Goal: Information Seeking & Learning: Learn about a topic

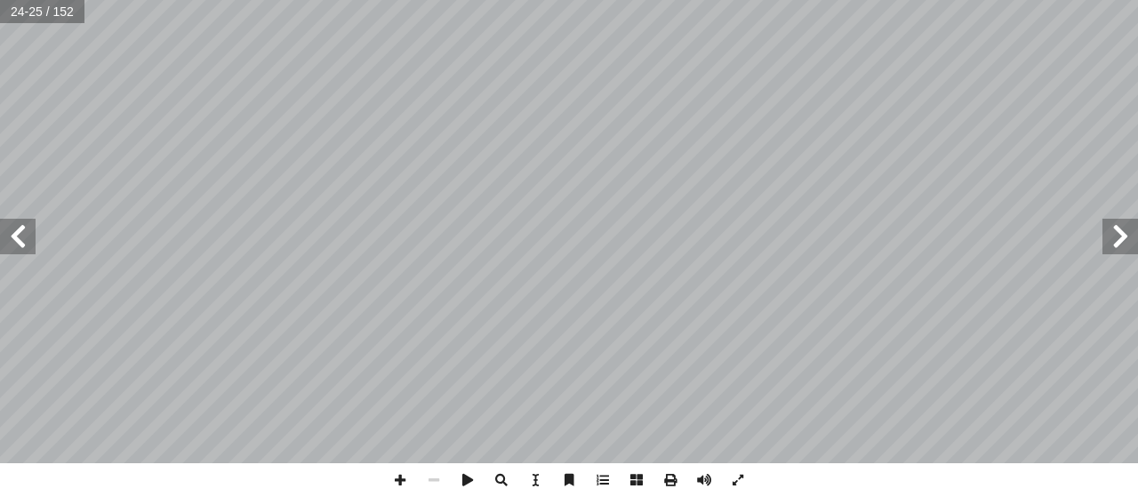
click at [19, 230] on span at bounding box center [18, 237] width 36 height 36
click at [670, 478] on span at bounding box center [671, 480] width 34 height 34
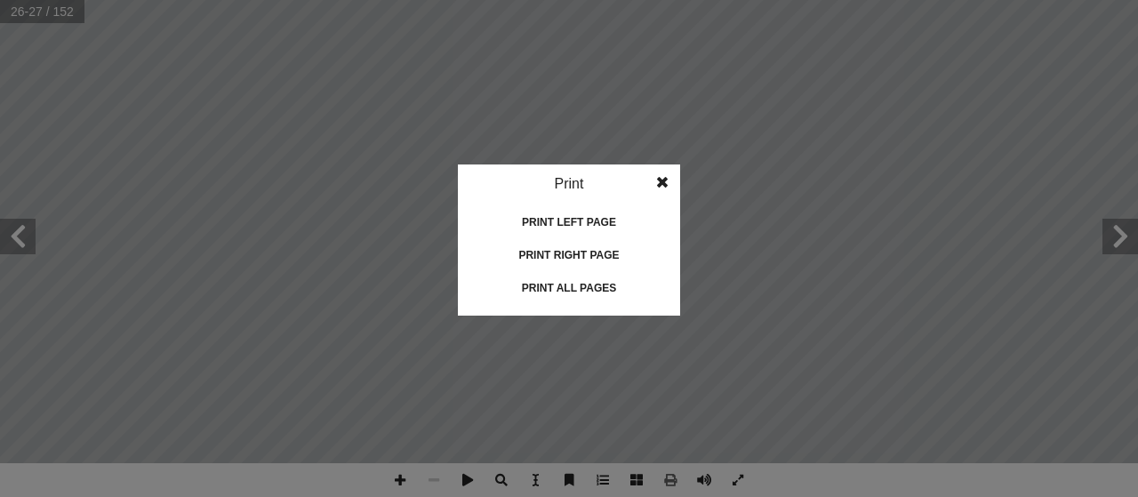
click at [662, 182] on span at bounding box center [662, 183] width 32 height 36
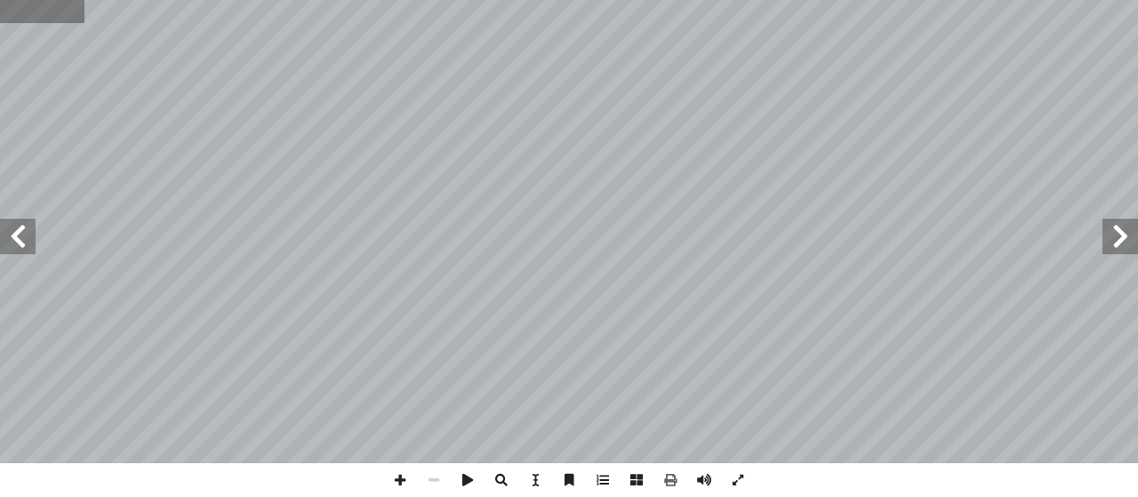
click at [36, 10] on input "text" at bounding box center [42, 11] width 84 height 23
click at [59, 15] on input "text" at bounding box center [42, 11] width 84 height 23
drag, startPoint x: 5, startPoint y: 11, endPoint x: 44, endPoint y: 11, distance: 39.1
click at [44, 11] on input "text" at bounding box center [42, 11] width 84 height 23
drag, startPoint x: 62, startPoint y: 15, endPoint x: 19, endPoint y: 12, distance: 43.7
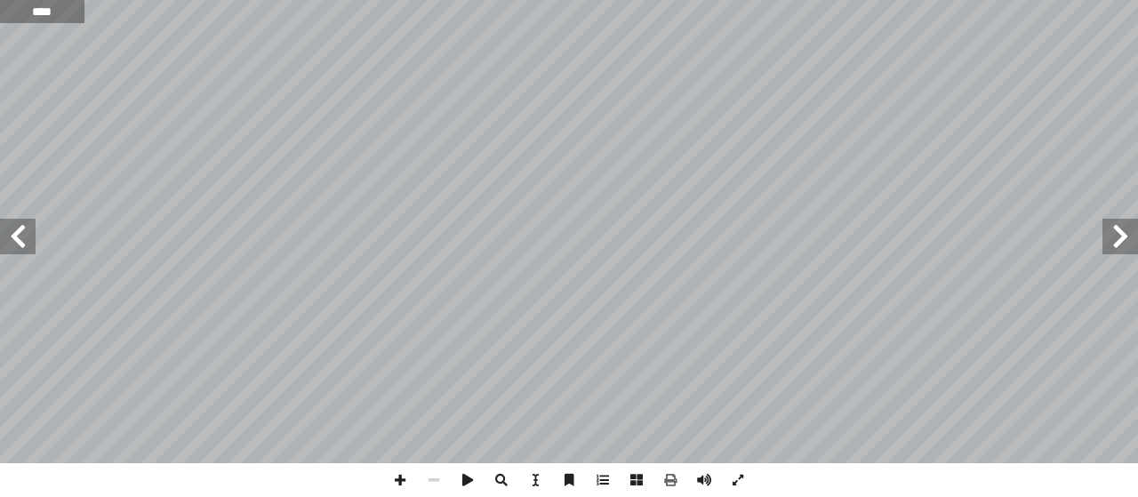
click at [21, 19] on input "****" at bounding box center [42, 11] width 84 height 23
click at [19, 10] on input "****" at bounding box center [42, 11] width 84 height 23
drag, startPoint x: 28, startPoint y: 11, endPoint x: 68, endPoint y: 11, distance: 39.1
click at [68, 11] on input "****" at bounding box center [42, 11] width 84 height 23
type input "****"
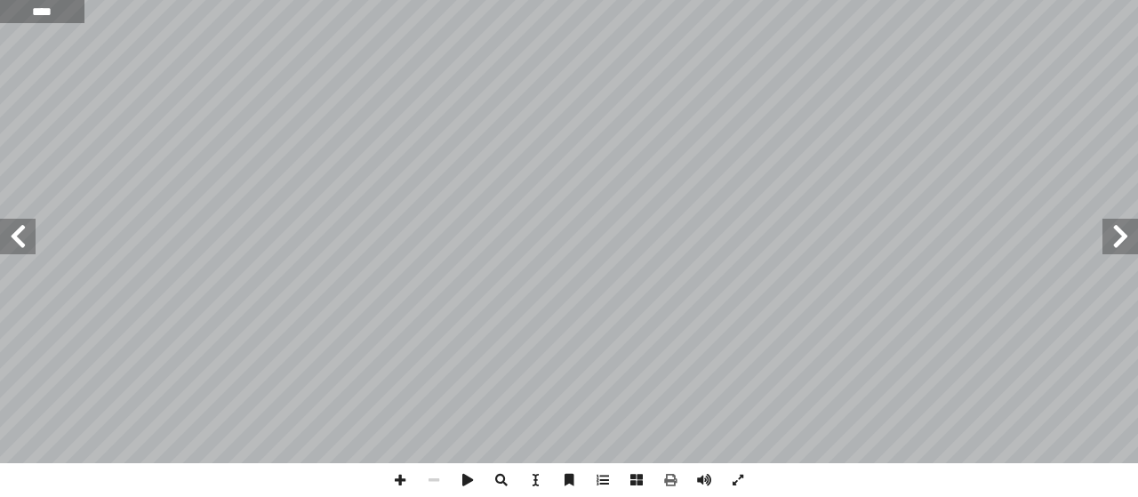
drag, startPoint x: 68, startPoint y: 11, endPoint x: 20, endPoint y: 16, distance: 48.3
click at [20, 16] on input "****" at bounding box center [42, 11] width 84 height 23
click at [34, 12] on input "text" at bounding box center [42, 11] width 84 height 23
click at [12, 12] on input "text" at bounding box center [42, 11] width 84 height 23
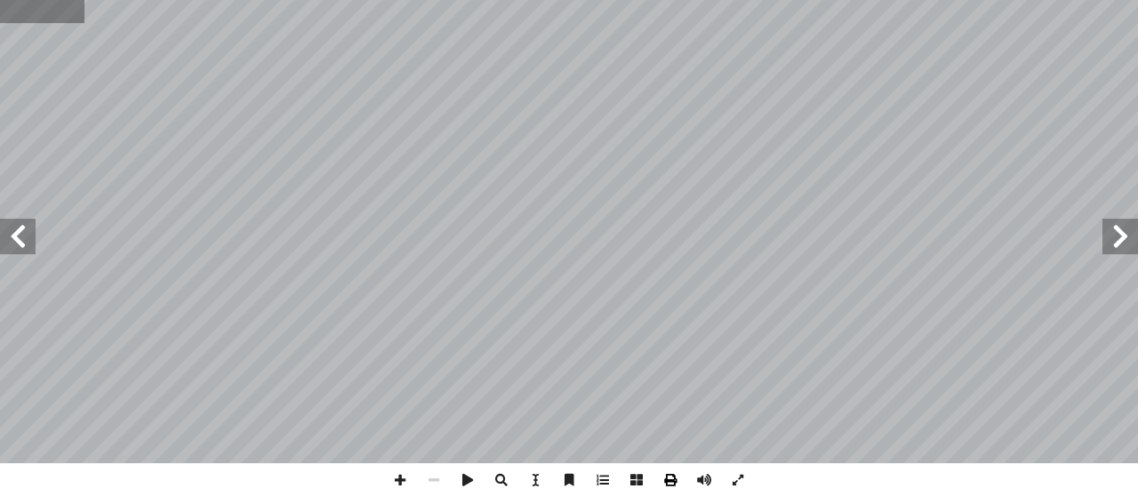
click at [667, 479] on span at bounding box center [671, 480] width 34 height 34
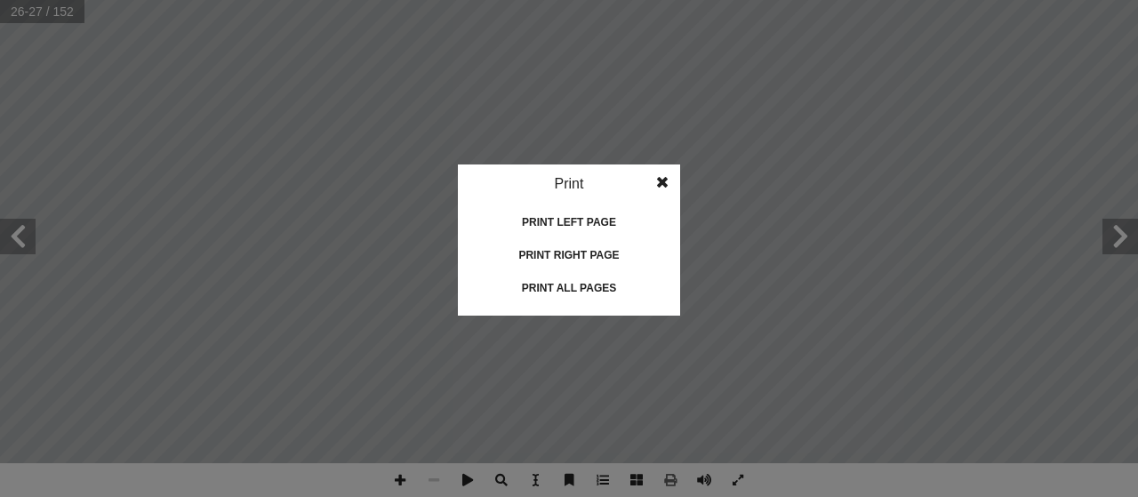
click at [144, 237] on idv "Print Print current page Print left page Print right page Print all pages" at bounding box center [569, 248] width 1138 height 497
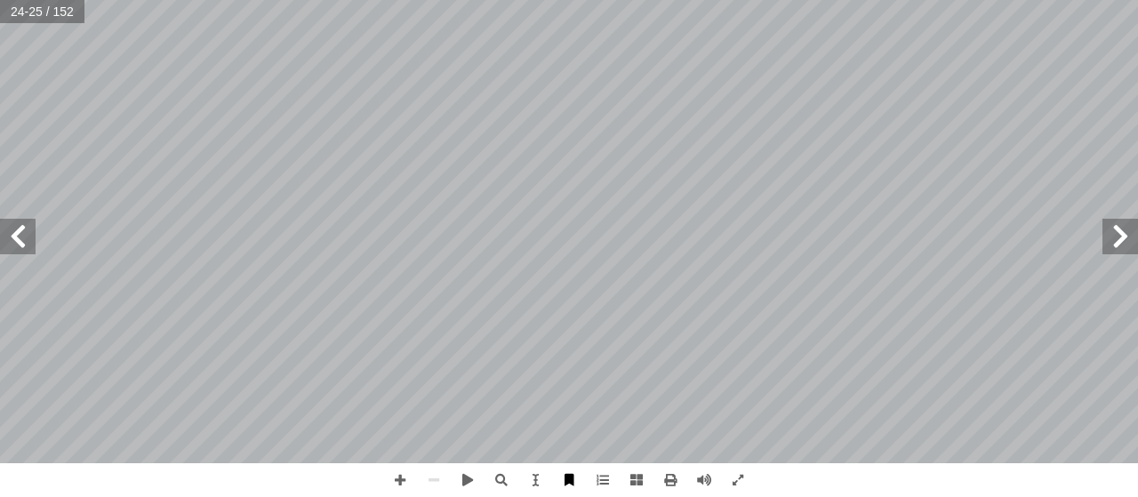
click at [566, 473] on span at bounding box center [569, 480] width 34 height 34
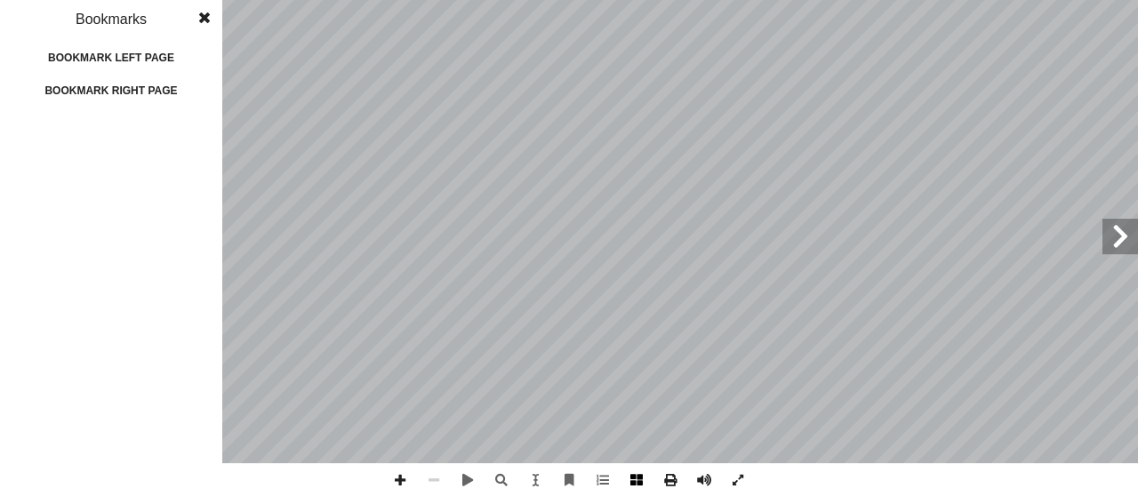
click at [633, 478] on span at bounding box center [637, 480] width 34 height 34
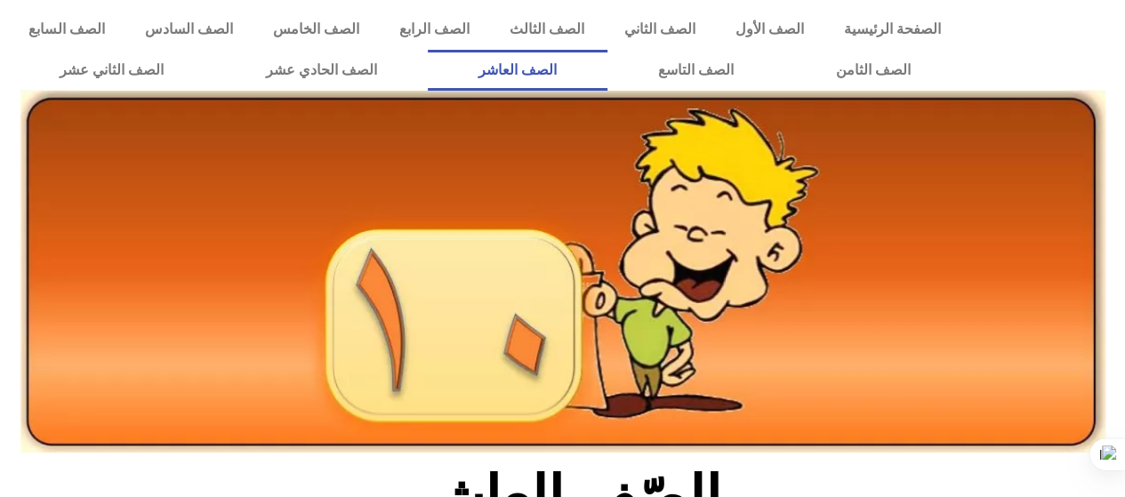
click at [607, 67] on link "الصف العاشر" at bounding box center [518, 70] width 180 height 41
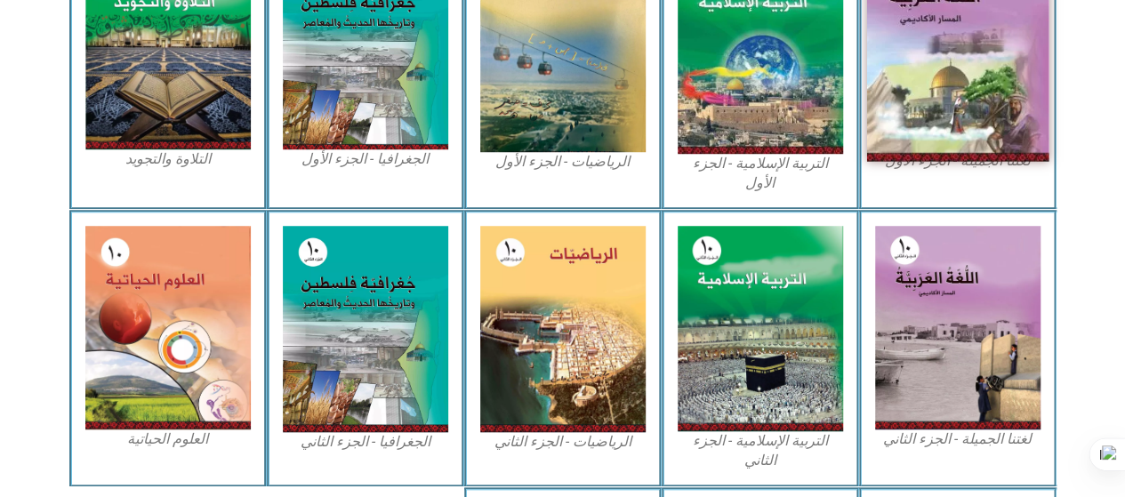
click at [953, 68] on img at bounding box center [957, 50] width 182 height 224
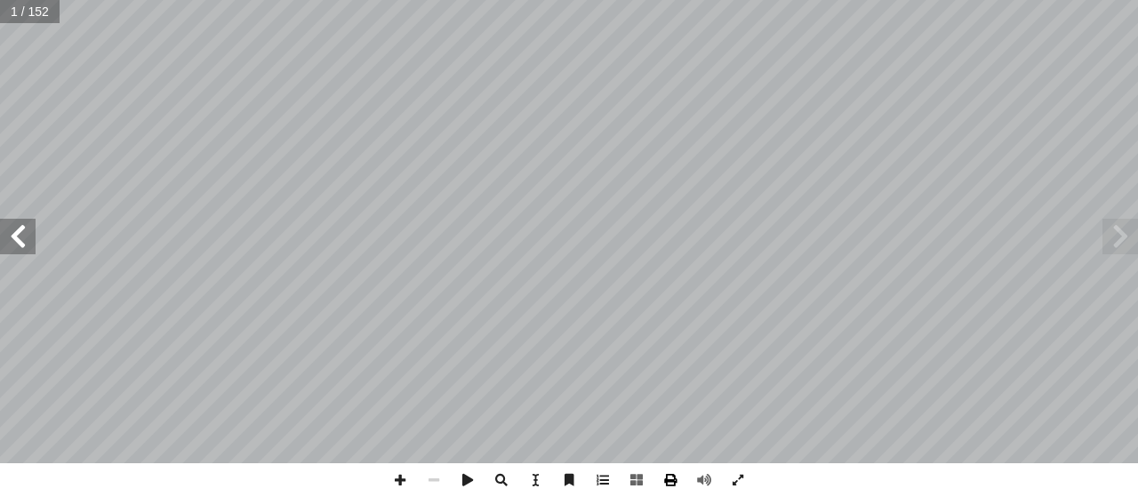
click at [670, 476] on span at bounding box center [671, 480] width 34 height 34
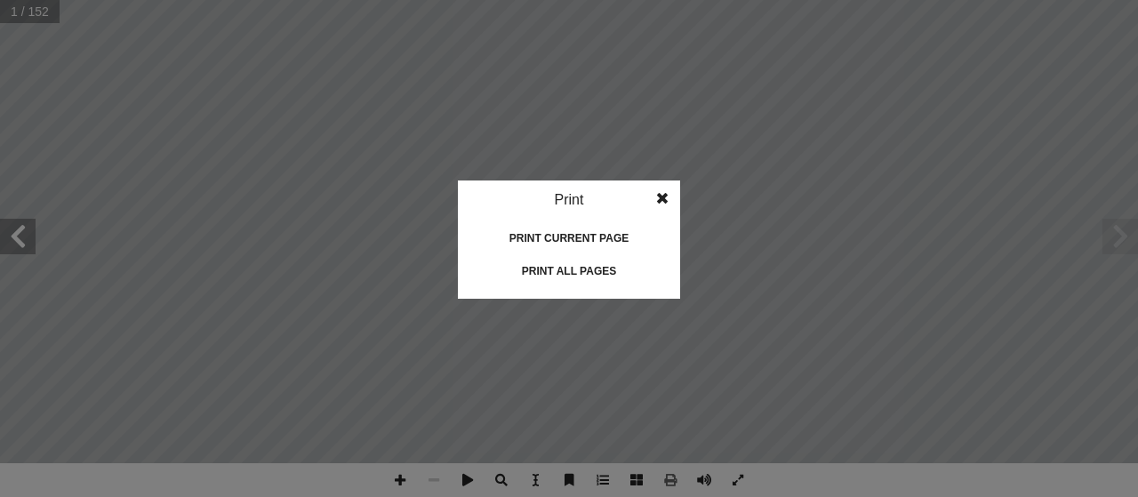
click at [580, 234] on div "Print current page" at bounding box center [569, 238] width 178 height 28
click at [402, 129] on idv "Print Print current page Print left page Print right page Print all pages" at bounding box center [569, 248] width 1138 height 497
click at [660, 195] on span at bounding box center [662, 199] width 32 height 36
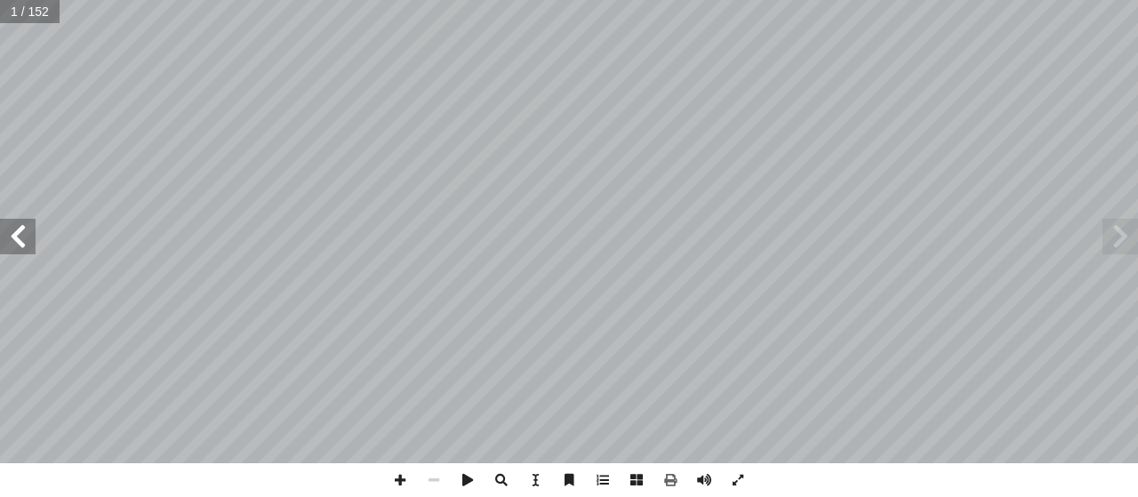
click at [16, 10] on input "text" at bounding box center [30, 11] width 60 height 23
click at [401, 480] on span at bounding box center [400, 480] width 34 height 34
click at [534, 475] on span at bounding box center [535, 480] width 34 height 34
click at [536, 472] on span at bounding box center [535, 480] width 34 height 34
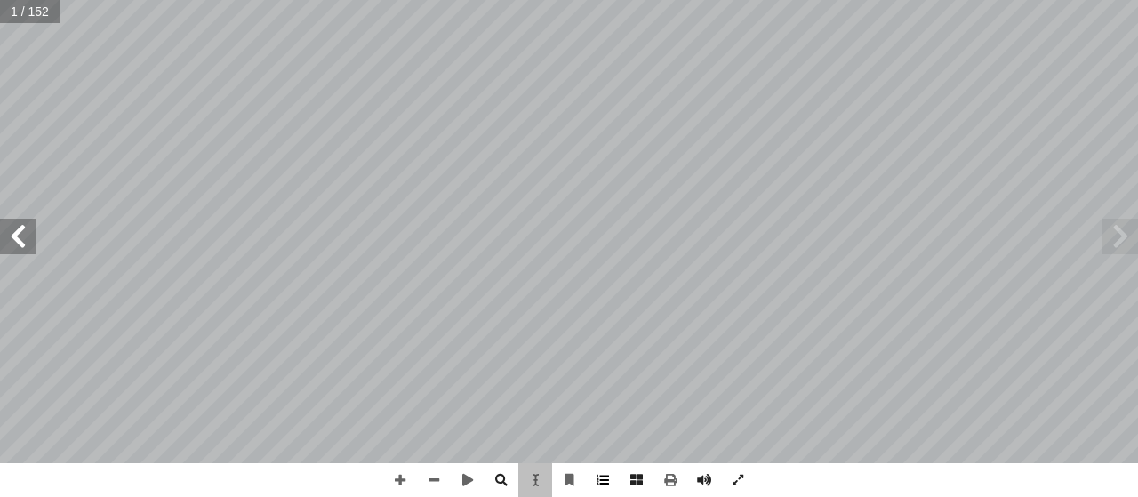
click at [599, 475] on span at bounding box center [603, 480] width 34 height 34
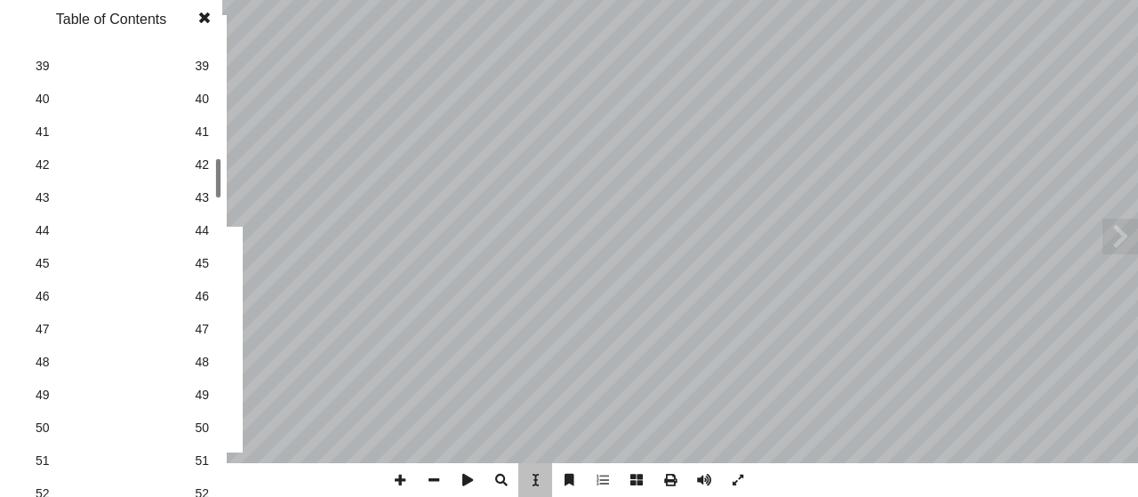
click at [208, 17] on span at bounding box center [205, 18] width 32 height 36
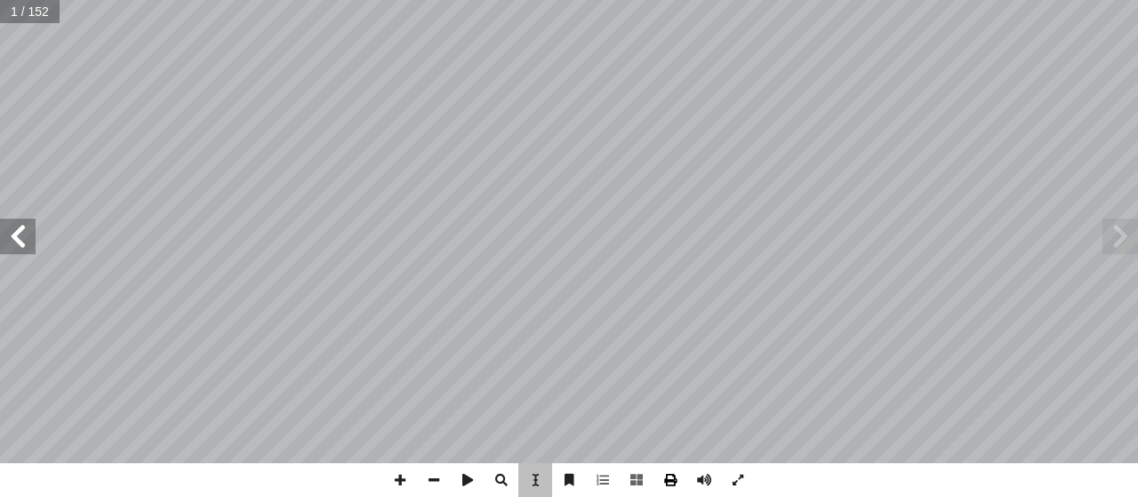
click at [675, 478] on span at bounding box center [671, 480] width 34 height 34
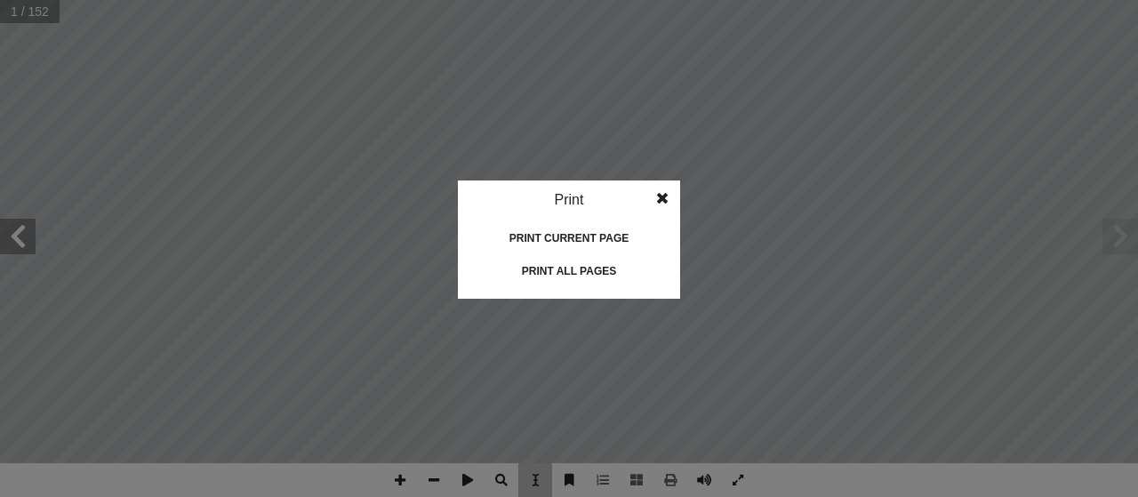
click at [662, 203] on span at bounding box center [662, 199] width 32 height 36
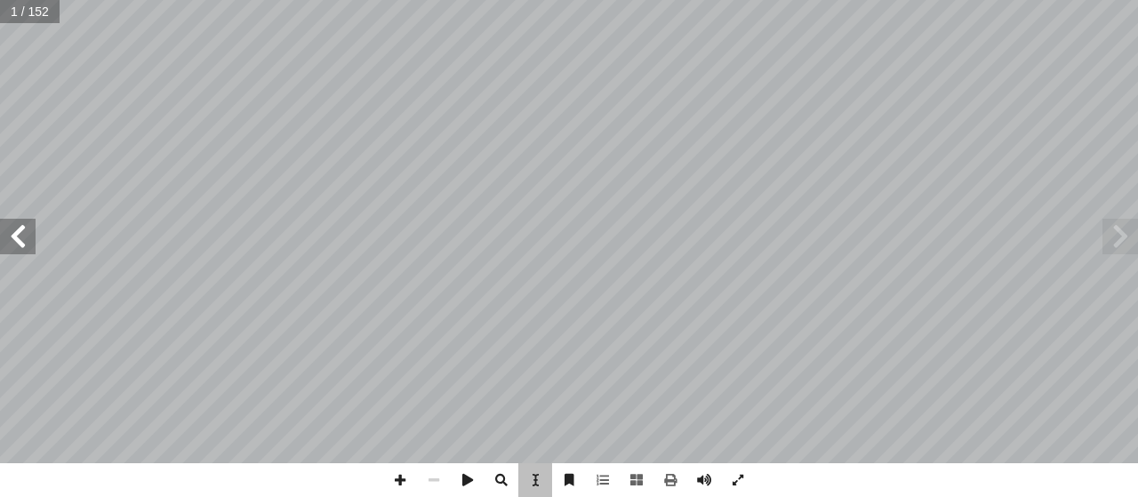
click at [21, 237] on span at bounding box center [18, 237] width 36 height 36
click at [1112, 235] on span at bounding box center [1121, 237] width 36 height 36
click at [7, 227] on span at bounding box center [18, 237] width 36 height 36
click at [670, 479] on span at bounding box center [671, 480] width 34 height 34
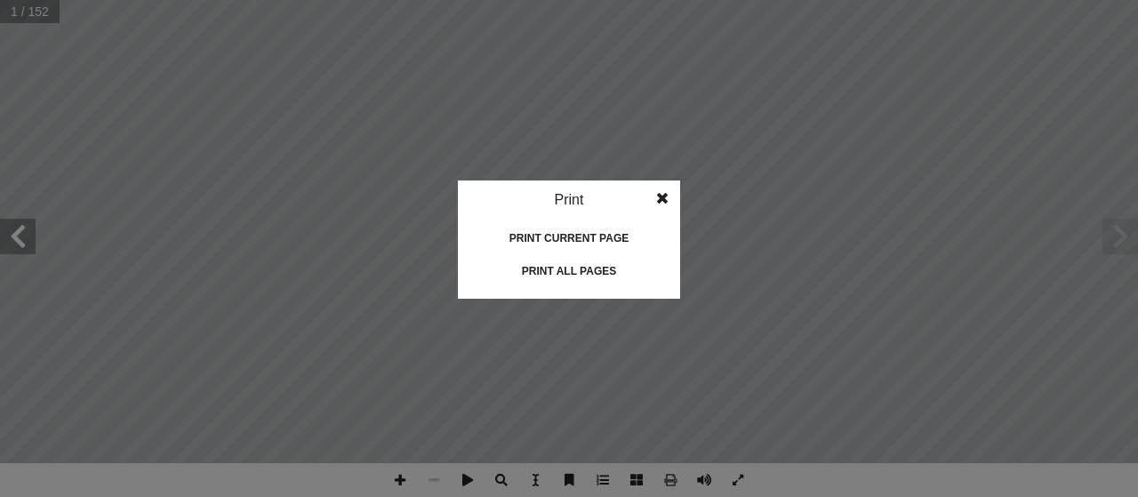
click at [366, 267] on idv "Print Print current page Print left page Print right page Print all pages" at bounding box center [569, 248] width 1138 height 497
click at [661, 190] on span at bounding box center [662, 199] width 32 height 36
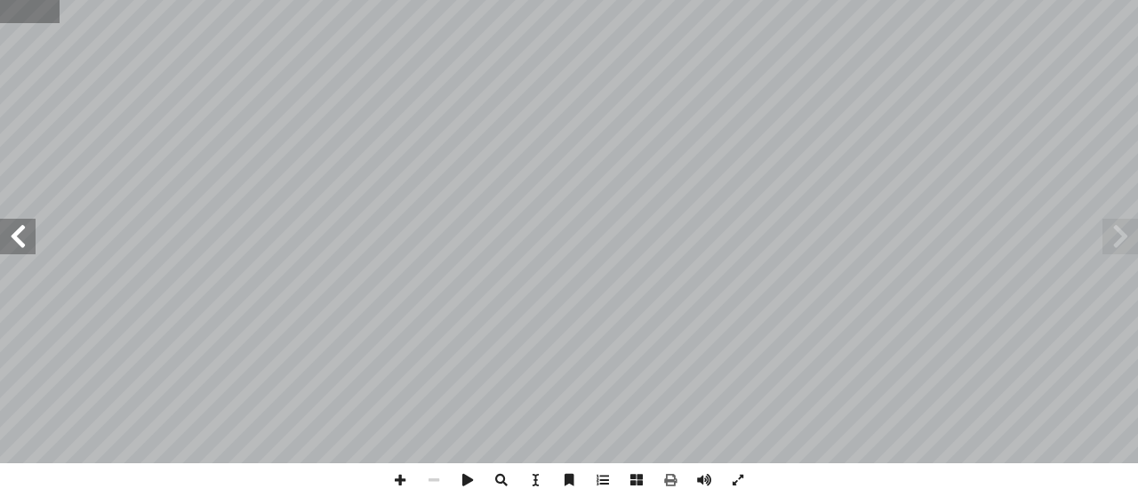
drag, startPoint x: 18, startPoint y: 12, endPoint x: 8, endPoint y: 15, distance: 10.4
click at [8, 15] on input "text" at bounding box center [30, 11] width 60 height 23
type input "**"
click at [16, 17] on input "text" at bounding box center [30, 11] width 60 height 23
type input "*"
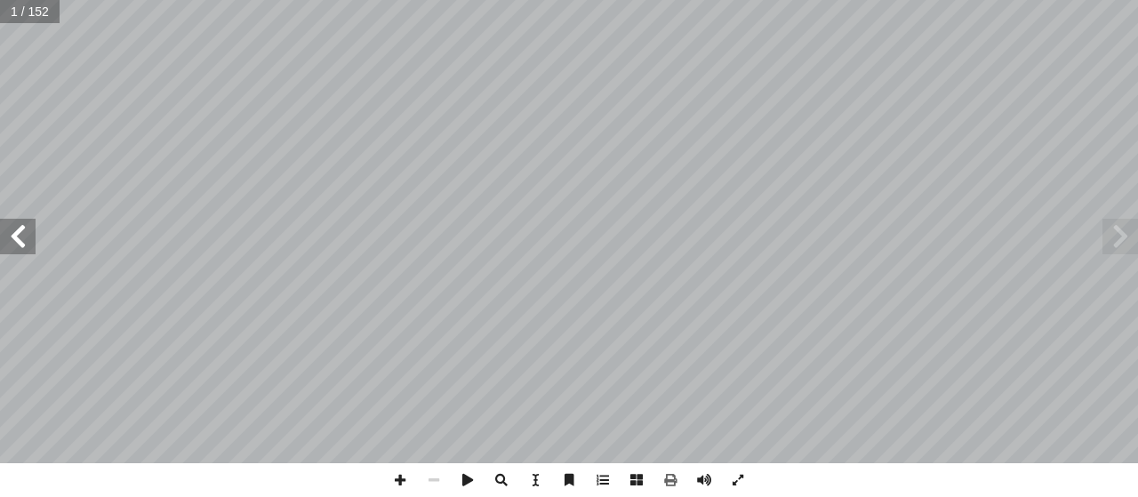
click at [25, 241] on span at bounding box center [18, 237] width 36 height 36
click at [1115, 238] on span at bounding box center [1121, 237] width 36 height 36
click at [12, 237] on span at bounding box center [18, 237] width 36 height 36
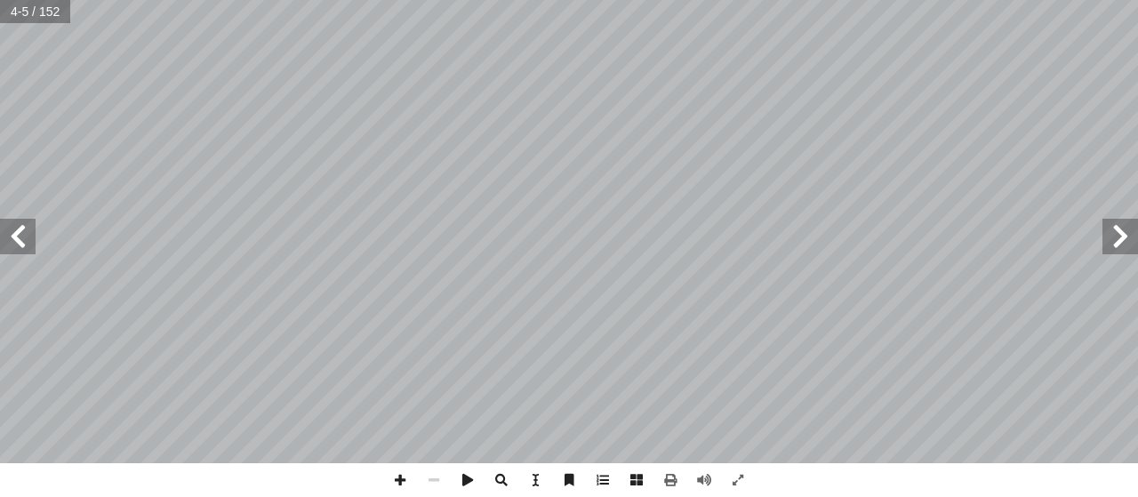
click at [20, 237] on span at bounding box center [18, 237] width 36 height 36
click at [1113, 236] on span at bounding box center [1121, 237] width 36 height 36
click at [28, 12] on input "text" at bounding box center [35, 11] width 70 height 23
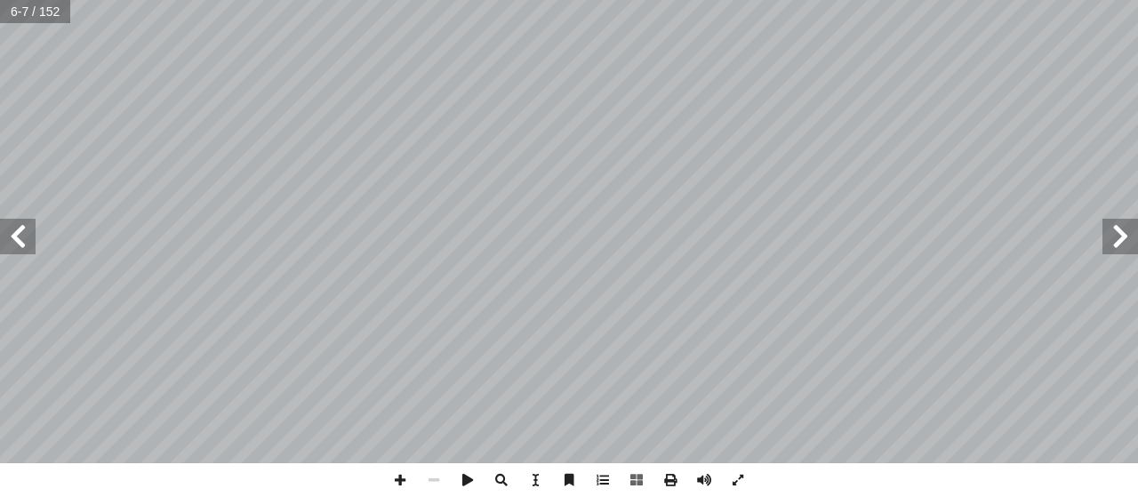
click at [21, 233] on span at bounding box center [18, 237] width 36 height 36
click at [19, 230] on span at bounding box center [18, 237] width 36 height 36
click at [12, 235] on span at bounding box center [18, 237] width 36 height 36
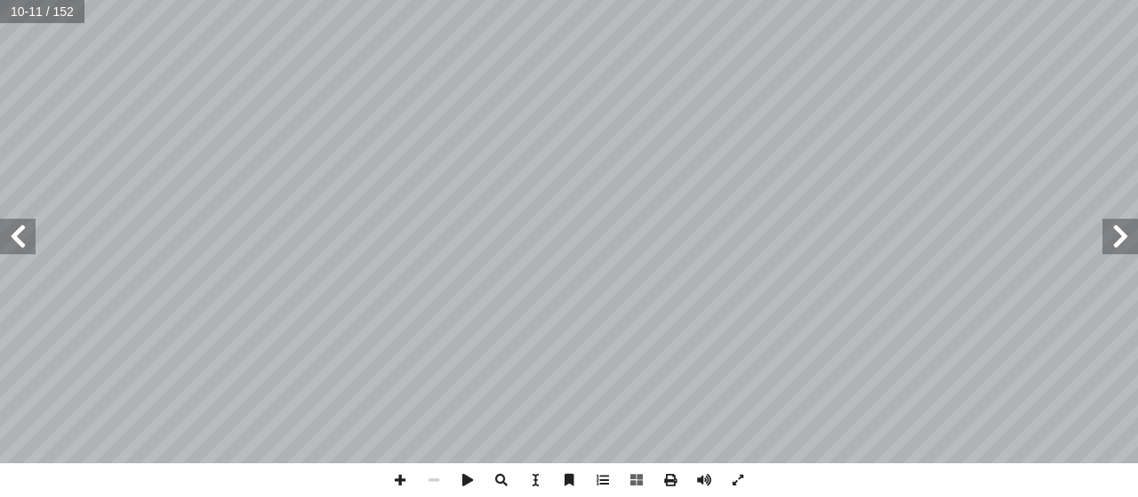
click at [12, 235] on span at bounding box center [18, 237] width 36 height 36
click at [1128, 229] on span at bounding box center [1121, 237] width 36 height 36
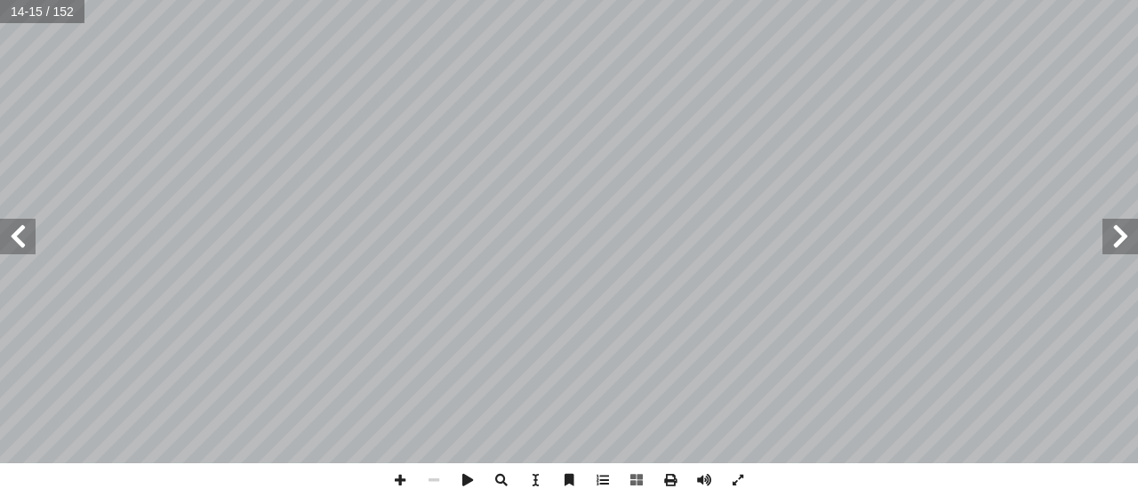
click at [1128, 229] on span at bounding box center [1121, 237] width 36 height 36
click at [12, 240] on span at bounding box center [18, 237] width 36 height 36
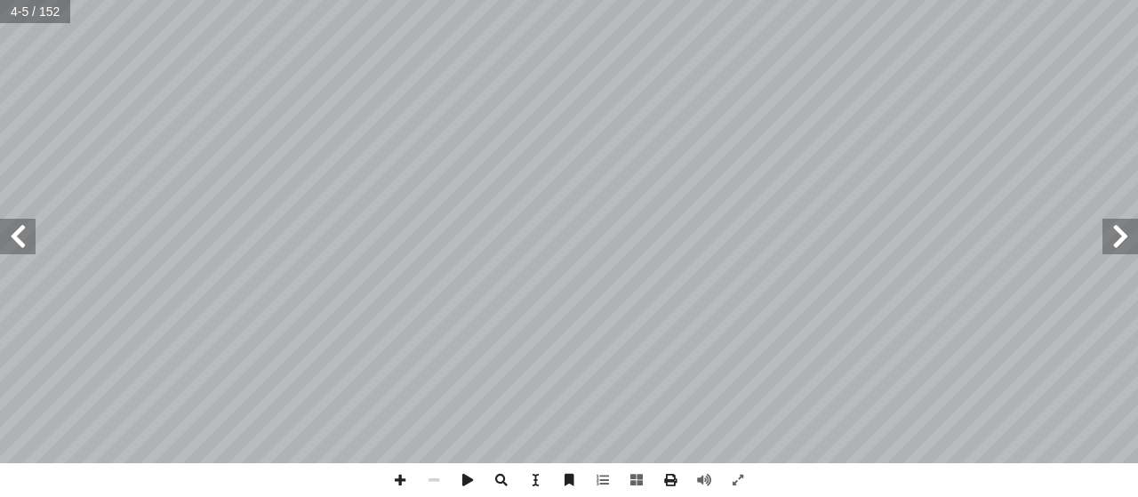
click at [12, 240] on span at bounding box center [18, 237] width 36 height 36
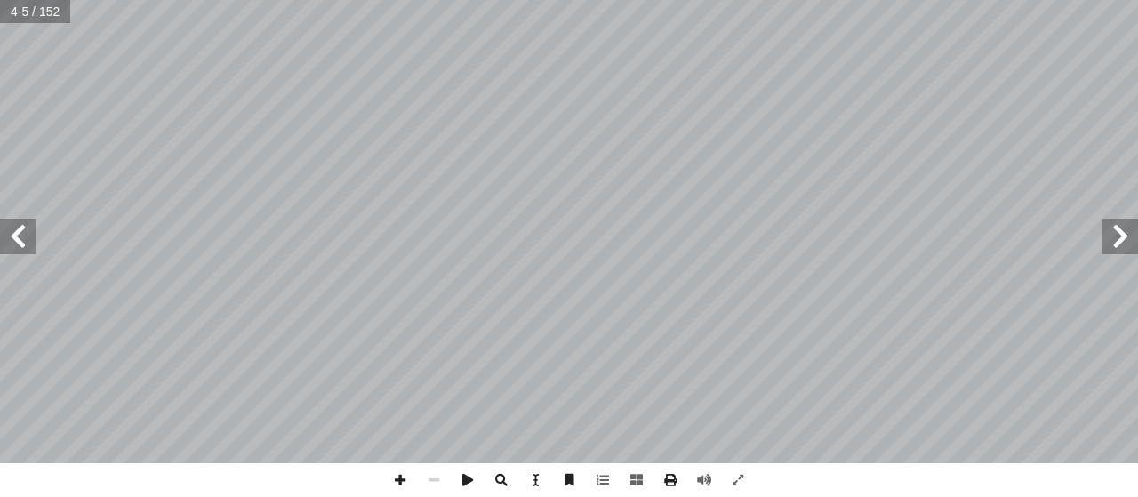
click at [12, 240] on span at bounding box center [18, 237] width 36 height 36
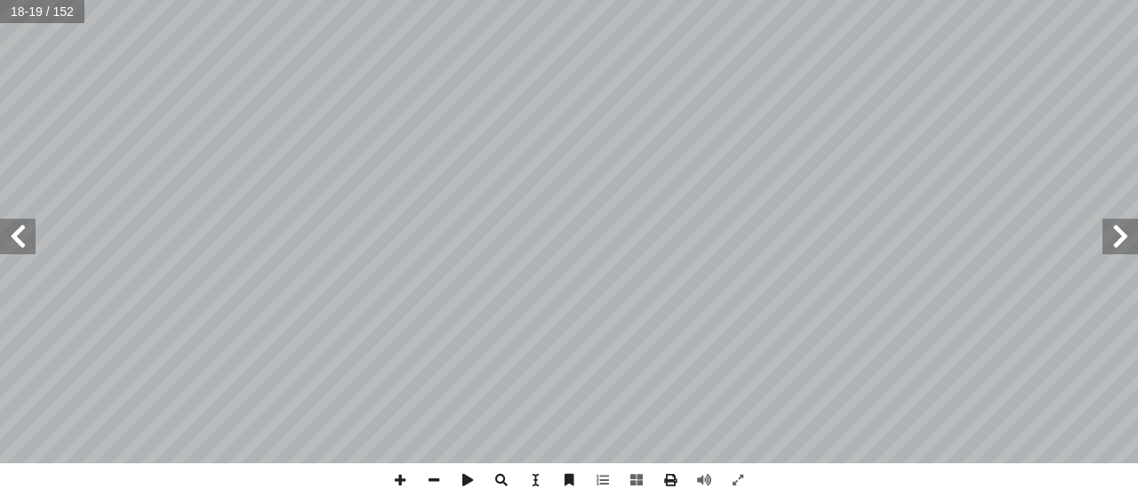
click at [32, 243] on span at bounding box center [18, 237] width 36 height 36
click at [22, 243] on span at bounding box center [18, 237] width 36 height 36
click at [22, 241] on span at bounding box center [18, 237] width 36 height 36
click at [1113, 232] on span at bounding box center [1121, 237] width 36 height 36
click at [605, 474] on span at bounding box center [603, 480] width 34 height 34
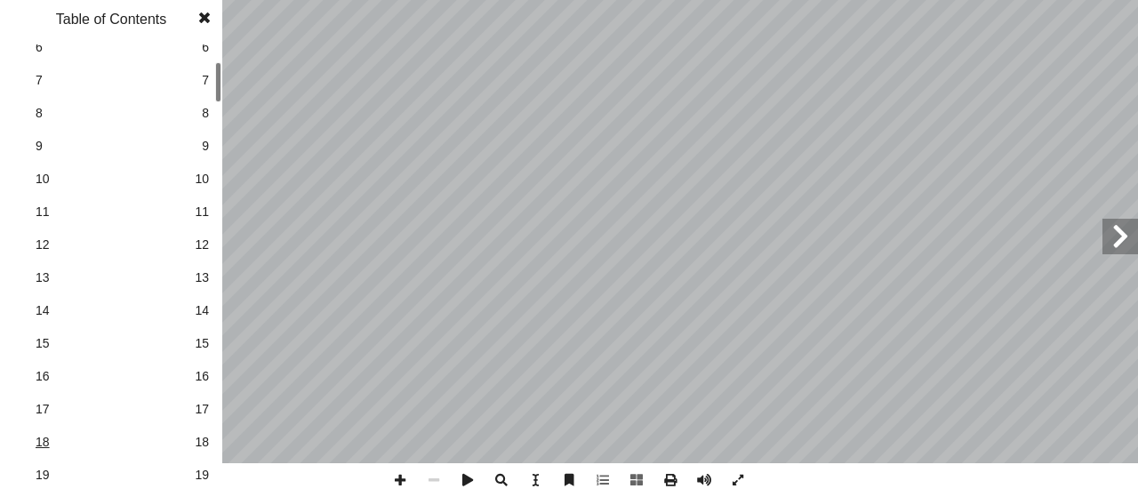
click at [44, 438] on span "18" at bounding box center [111, 442] width 151 height 19
click at [1110, 230] on span at bounding box center [1121, 237] width 36 height 36
click at [667, 475] on span at bounding box center [671, 480] width 34 height 34
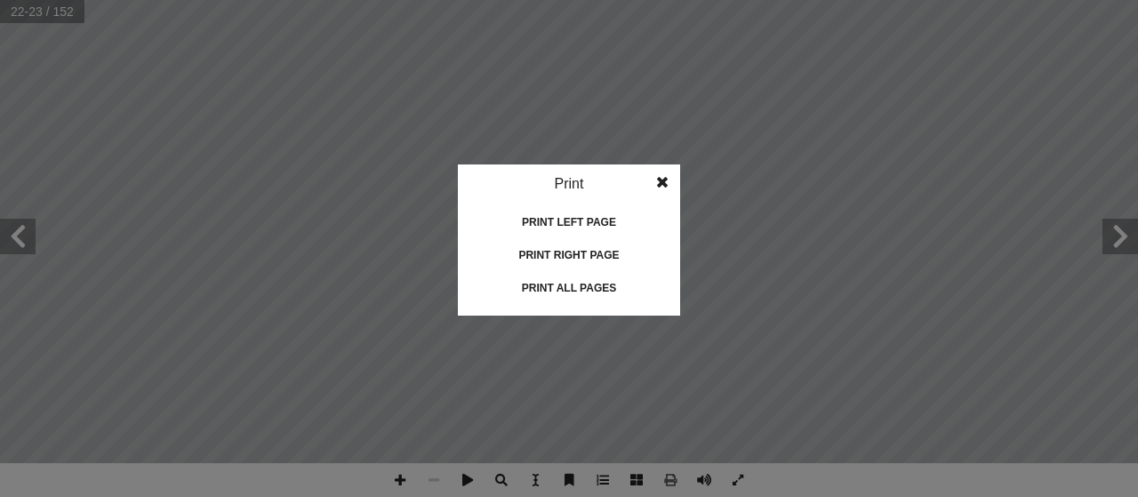
click at [583, 250] on div "Print right page" at bounding box center [569, 255] width 178 height 28
click at [20, 230] on idv "Print Print current page Print left page Print right page Print all pages" at bounding box center [569, 248] width 1138 height 497
click at [568, 284] on div "Print all pages" at bounding box center [569, 288] width 178 height 28
click at [667, 176] on span at bounding box center [662, 183] width 32 height 36
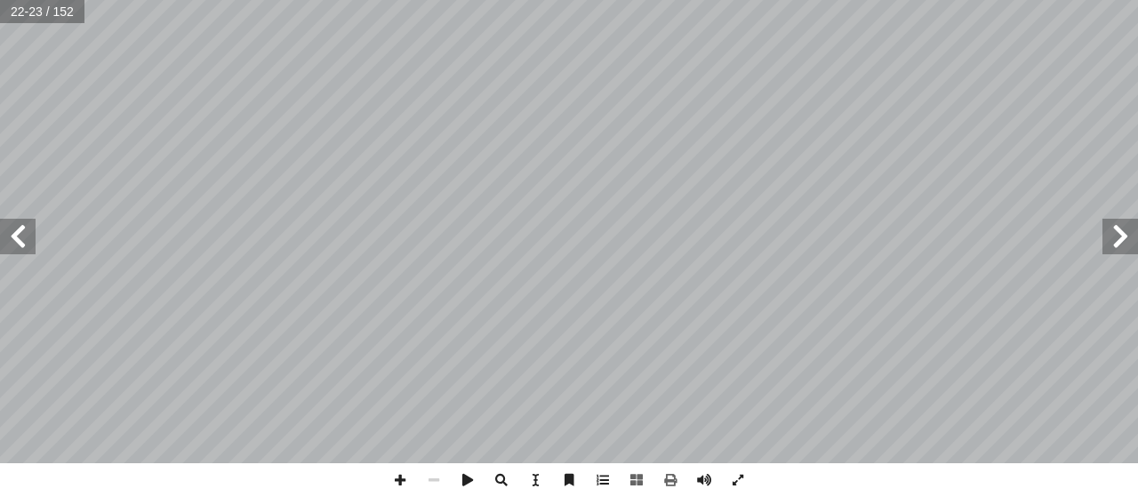
click at [27, 236] on span at bounding box center [18, 237] width 36 height 36
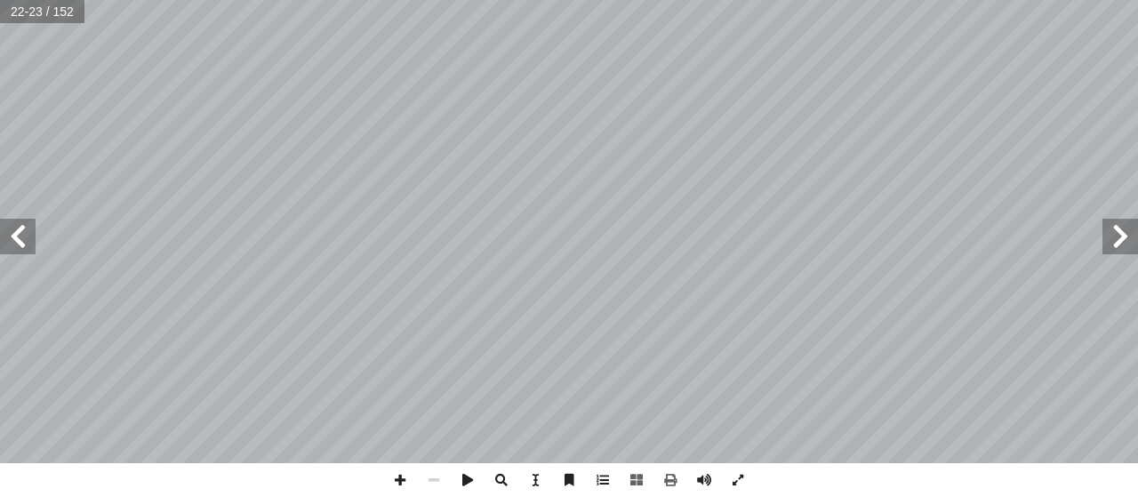
click at [27, 236] on span at bounding box center [18, 237] width 36 height 36
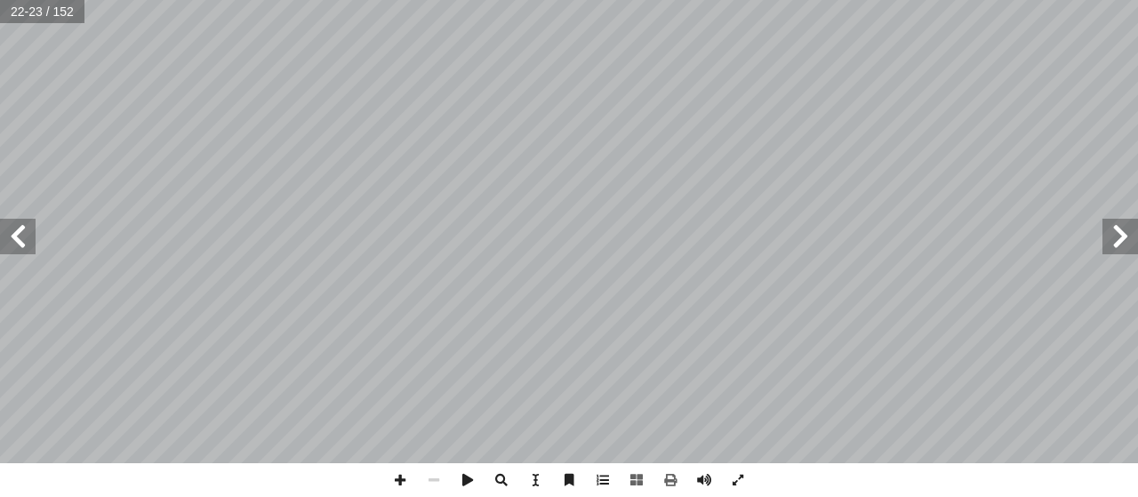
click at [27, 236] on span at bounding box center [18, 237] width 36 height 36
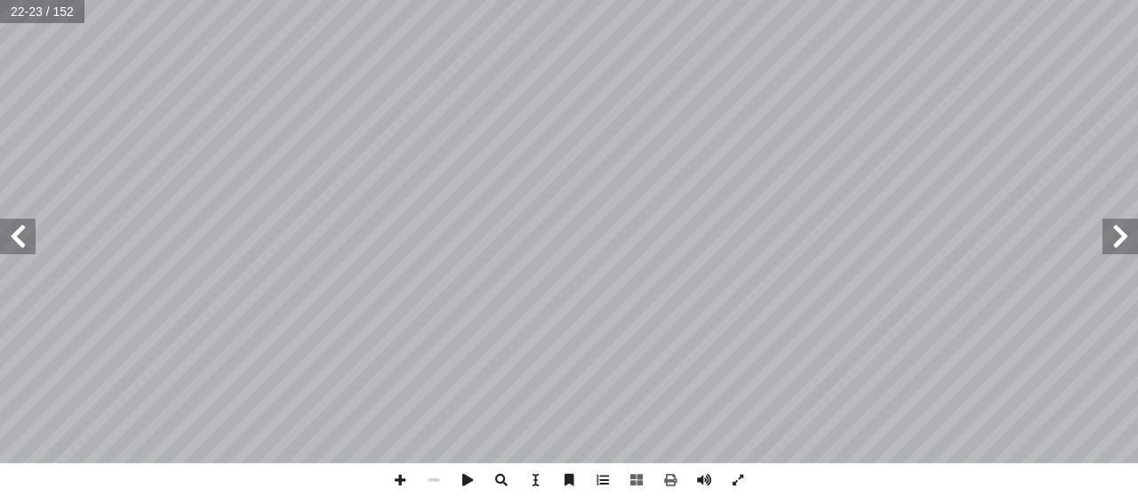
click at [27, 236] on span at bounding box center [18, 237] width 36 height 36
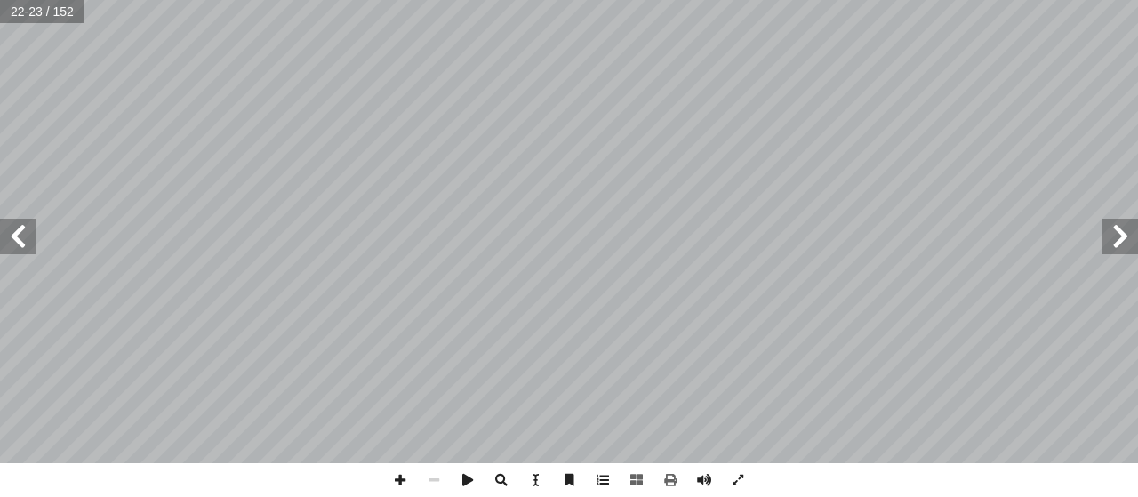
click at [27, 236] on span at bounding box center [18, 237] width 36 height 36
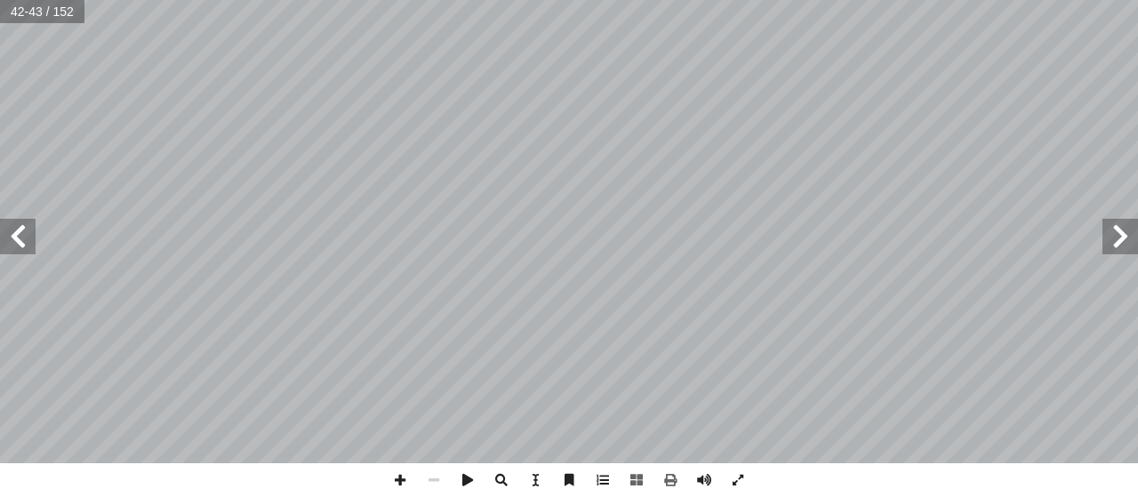
click at [27, 236] on span at bounding box center [18, 237] width 36 height 36
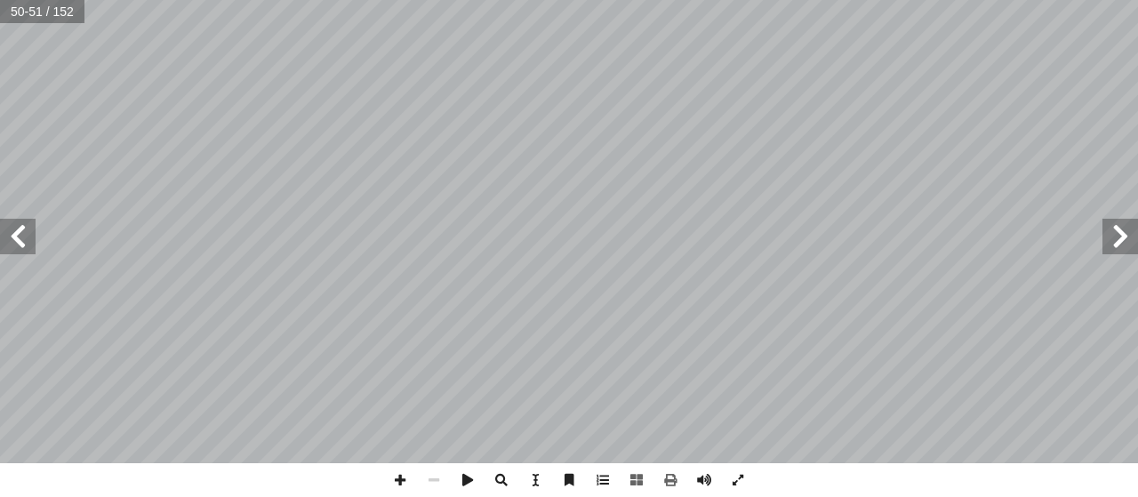
click at [27, 236] on span at bounding box center [18, 237] width 36 height 36
click at [30, 234] on span at bounding box center [18, 237] width 36 height 36
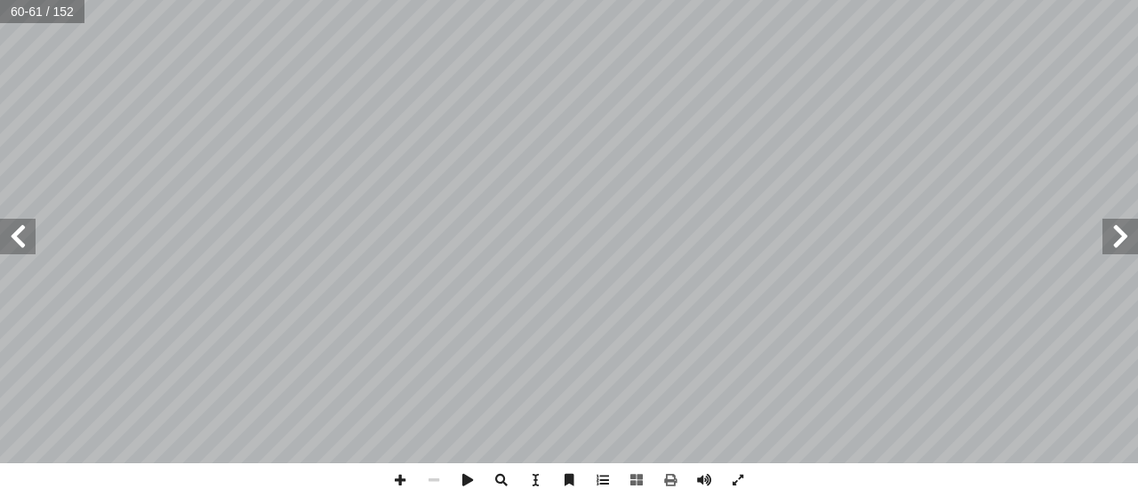
click at [30, 234] on span at bounding box center [18, 237] width 36 height 36
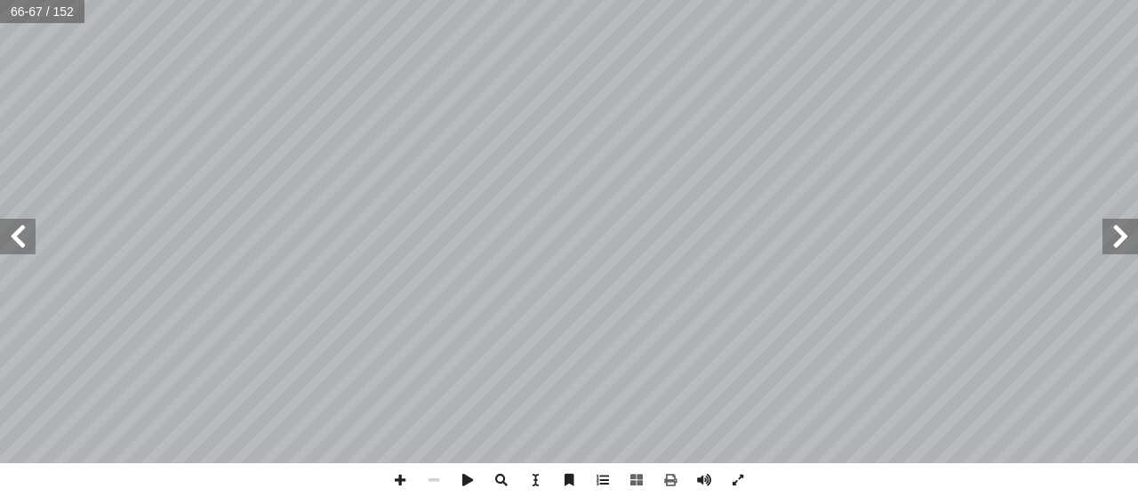
click at [30, 234] on span at bounding box center [18, 237] width 36 height 36
click at [1120, 230] on span at bounding box center [1121, 237] width 36 height 36
click at [17, 237] on span at bounding box center [18, 237] width 36 height 36
click at [28, 236] on span at bounding box center [18, 237] width 36 height 36
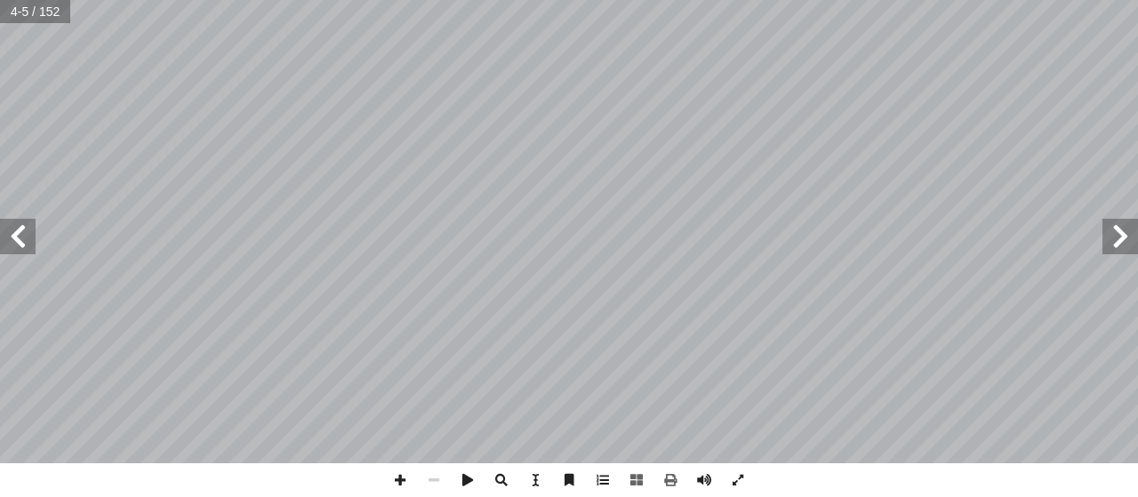
click at [1120, 233] on span at bounding box center [1121, 237] width 36 height 36
click at [1112, 230] on span at bounding box center [1121, 237] width 36 height 36
